Goal: Browse casually

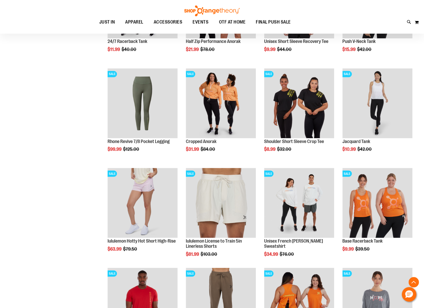
scroll to position [337, 0]
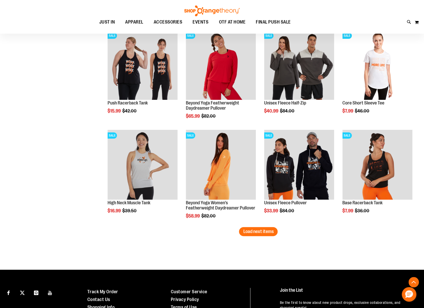
scroll to position [776, 0]
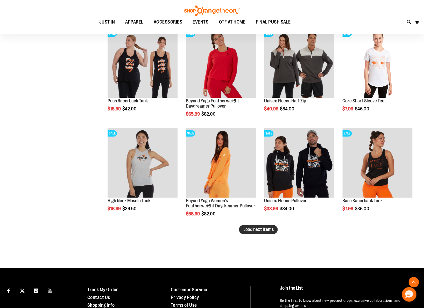
click at [255, 231] on span "Load next items" at bounding box center [258, 229] width 30 height 5
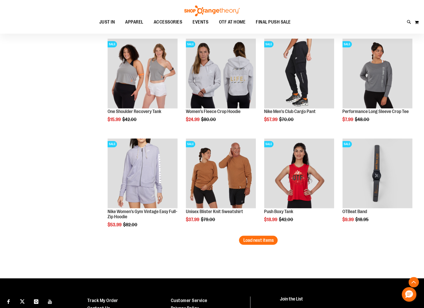
scroll to position [1066, 0]
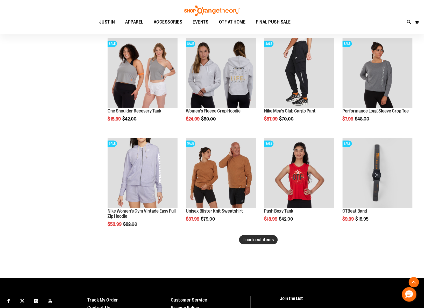
click at [265, 241] on span "Load next items" at bounding box center [258, 239] width 30 height 5
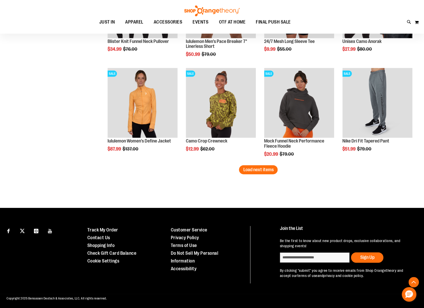
scroll to position [1437, 0]
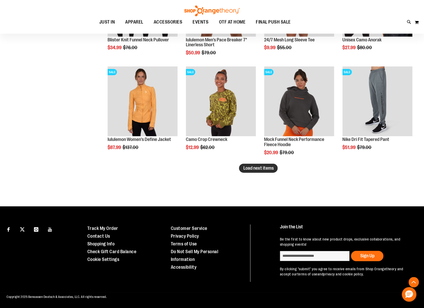
click at [264, 170] on span "Load next items" at bounding box center [258, 168] width 30 height 5
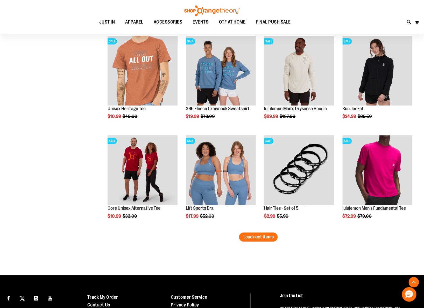
scroll to position [1668, 0]
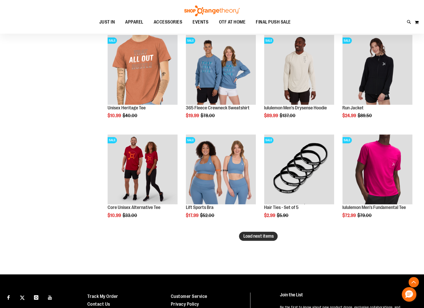
click at [260, 237] on span "Load next items" at bounding box center [258, 236] width 30 height 5
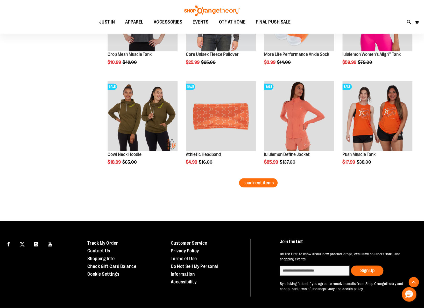
scroll to position [2022, 0]
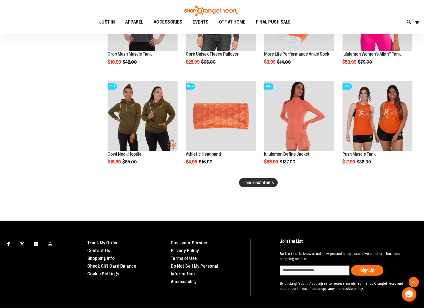
click at [249, 184] on span "Load next items" at bounding box center [258, 182] width 30 height 5
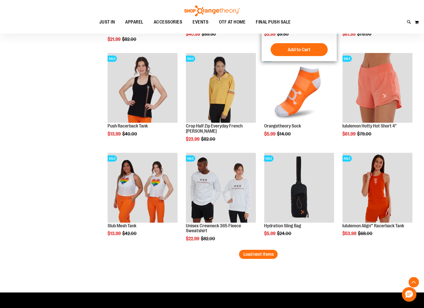
scroll to position [2250, 0]
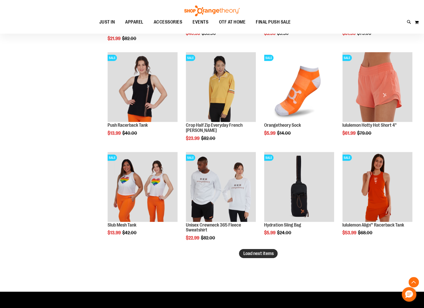
click at [246, 253] on span "Load next items" at bounding box center [258, 253] width 30 height 5
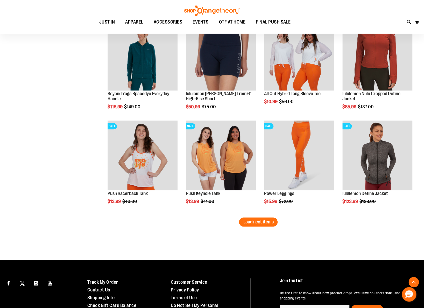
scroll to position [2582, 0]
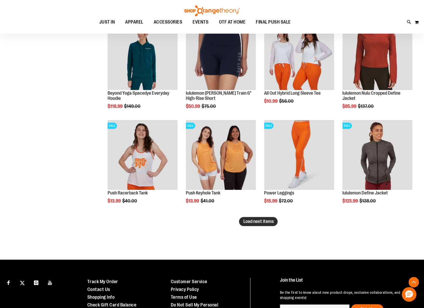
click at [271, 222] on span "Load next items" at bounding box center [258, 221] width 30 height 5
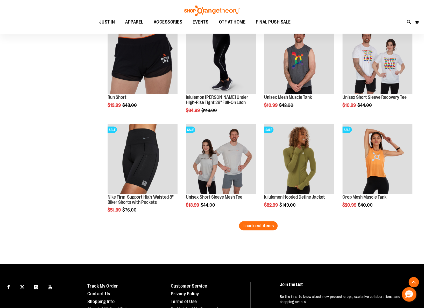
scroll to position [2878, 0]
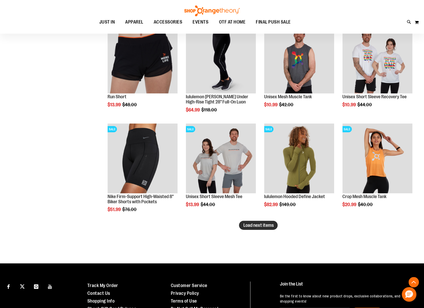
click at [249, 228] on span "Load next items" at bounding box center [258, 225] width 30 height 5
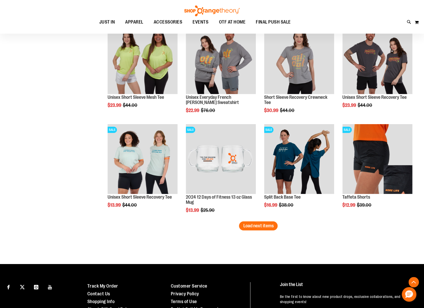
scroll to position [3177, 0]
click at [249, 225] on span "Load next items" at bounding box center [258, 225] width 30 height 5
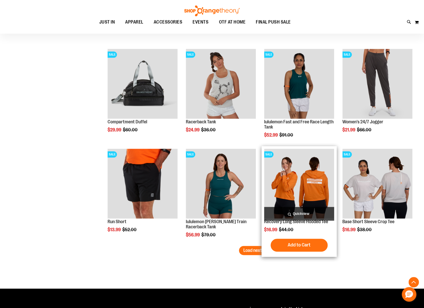
scroll to position [3452, 0]
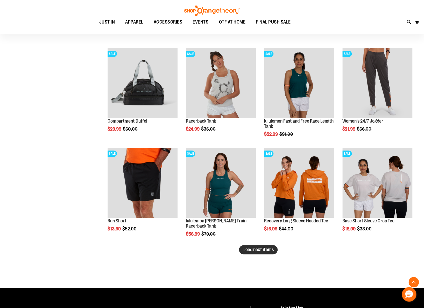
click at [254, 251] on span "Load next items" at bounding box center [258, 249] width 30 height 5
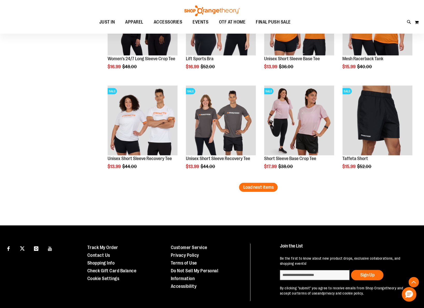
scroll to position [3834, 0]
